Goal: Task Accomplishment & Management: Manage account settings

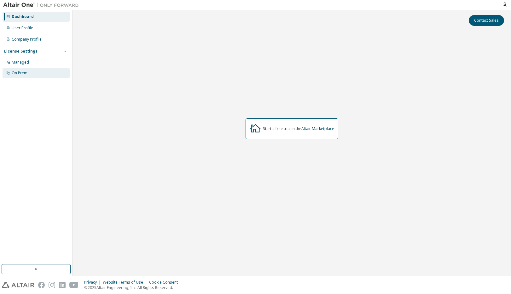
click at [26, 71] on div "On Prem" at bounding box center [20, 73] width 16 height 5
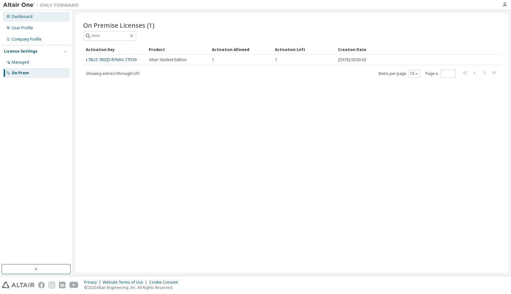
click at [17, 20] on div "Dashboard" at bounding box center [36, 17] width 67 height 10
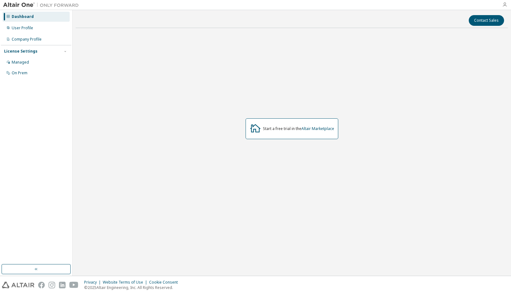
click at [505, 6] on icon "button" at bounding box center [504, 4] width 5 height 5
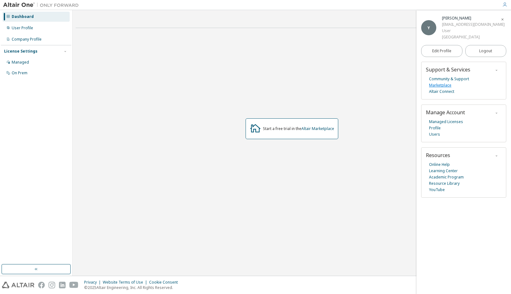
click at [445, 84] on link "Marketplace" at bounding box center [440, 85] width 22 height 6
click at [445, 122] on link "Managed Licenses" at bounding box center [446, 122] width 34 height 6
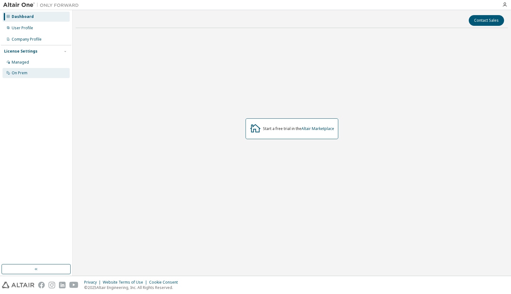
click at [23, 72] on div "On Prem" at bounding box center [20, 73] width 16 height 5
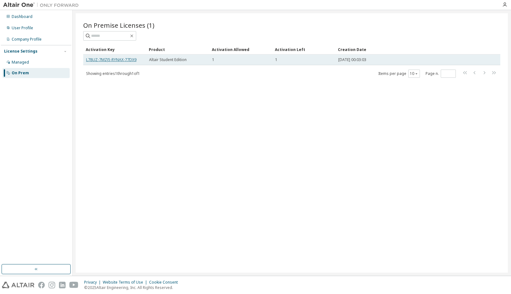
click at [130, 60] on link "L78UZ-7MZJ5-RYNAX-77DX9" at bounding box center [111, 59] width 50 height 5
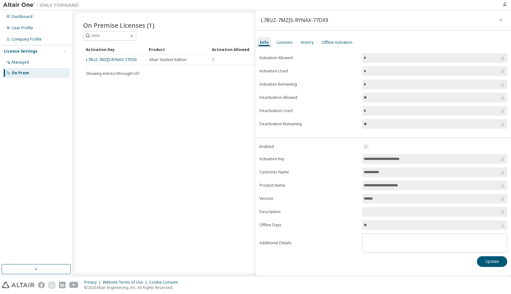
drag, startPoint x: 420, startPoint y: 160, endPoint x: 352, endPoint y: 161, distance: 68.1
click at [352, 161] on form "**********" at bounding box center [383, 198] width 248 height 110
click at [132, 61] on link "L78UZ-7MZJ5-RYNAX-77DX9" at bounding box center [111, 59] width 50 height 5
drag, startPoint x: 112, startPoint y: 61, endPoint x: 89, endPoint y: 59, distance: 22.8
click at [90, 59] on link "L78UZ-7MZJ5-RYNAX-77DX9" at bounding box center [111, 59] width 50 height 5
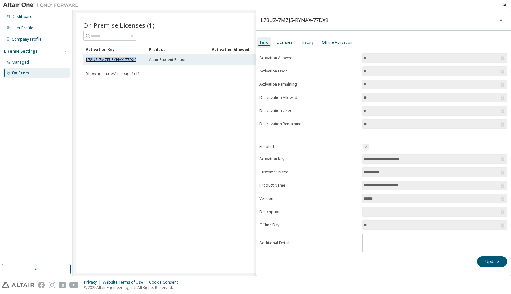
drag, startPoint x: 86, startPoint y: 59, endPoint x: 135, endPoint y: 61, distance: 48.9
click at [135, 61] on link "L78UZ-7MZJ5-RYNAX-77DX9" at bounding box center [111, 59] width 50 height 5
copy link "L78UZ-7MZJ5-RYNAX-77DX9"
